Goal: Navigation & Orientation: Find specific page/section

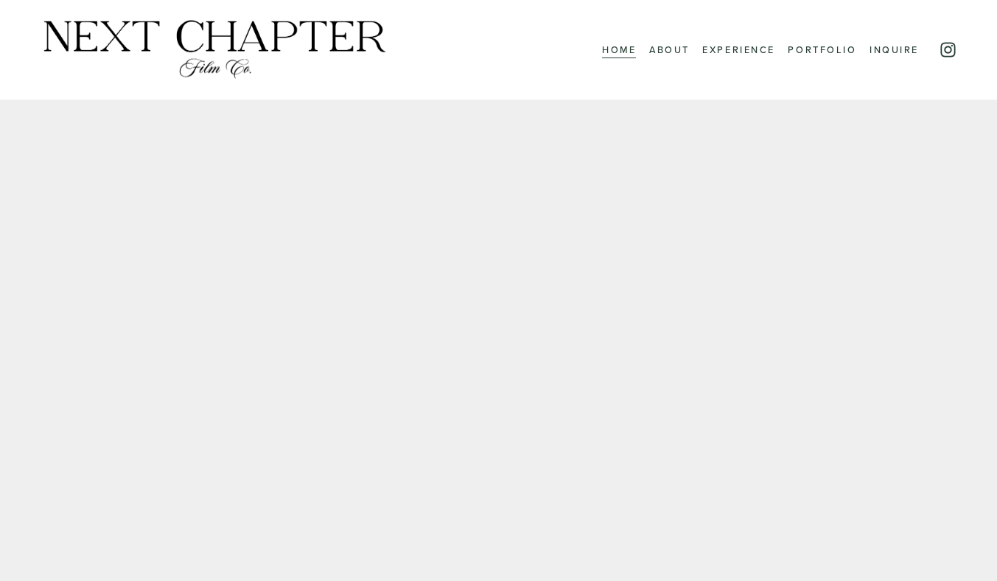
click at [673, 44] on link "About" at bounding box center [669, 50] width 41 height 18
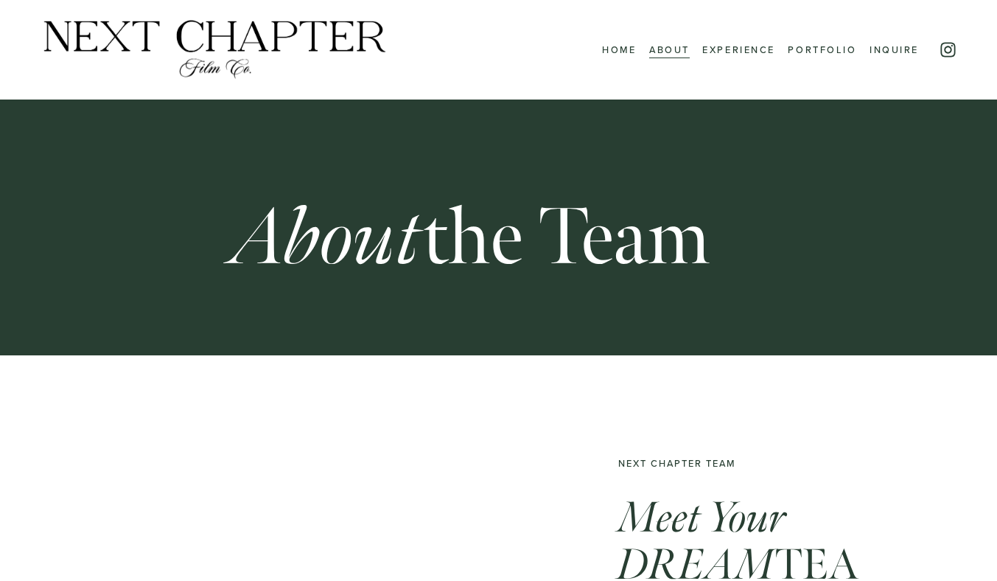
click at [738, 53] on link "Experience" at bounding box center [739, 50] width 73 height 18
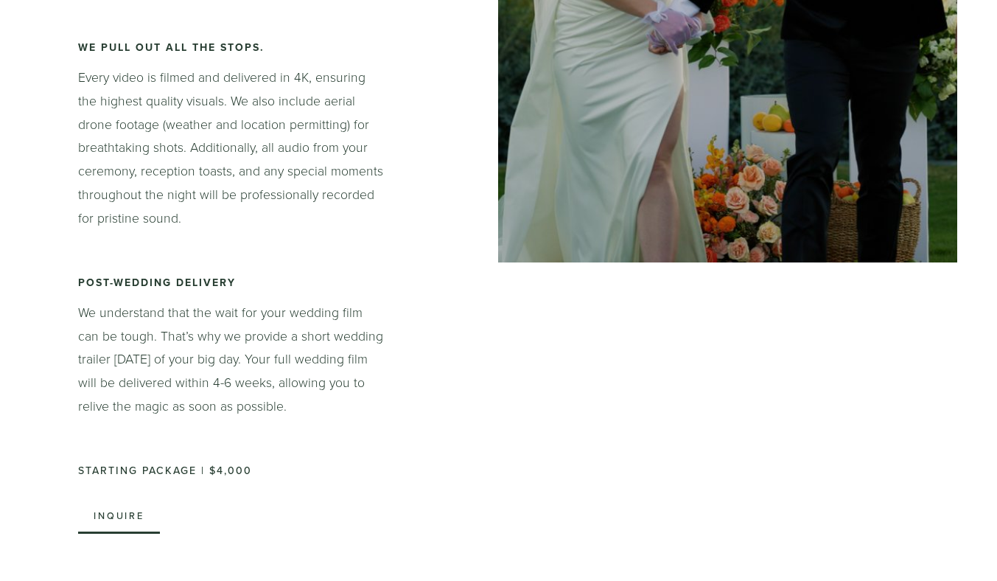
scroll to position [1995, 0]
